Goal: Task Accomplishment & Management: Complete application form

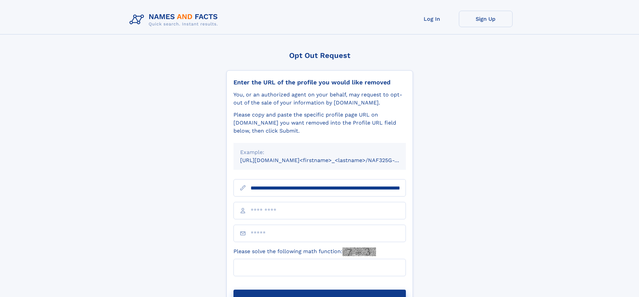
scroll to position [0, 67]
type input "**********"
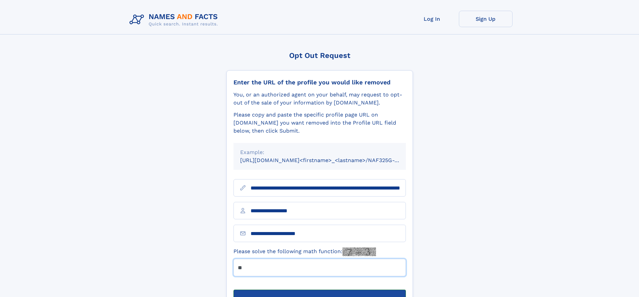
type input "**"
click at [319, 290] on button "Submit Opt Out Request" at bounding box center [319, 300] width 172 height 21
